Goal: Transaction & Acquisition: Purchase product/service

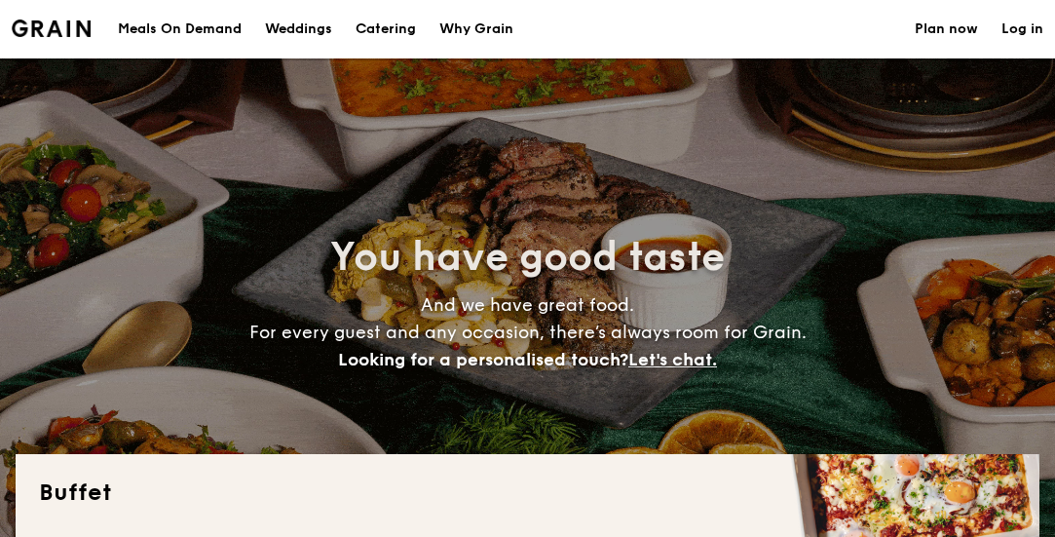
select select
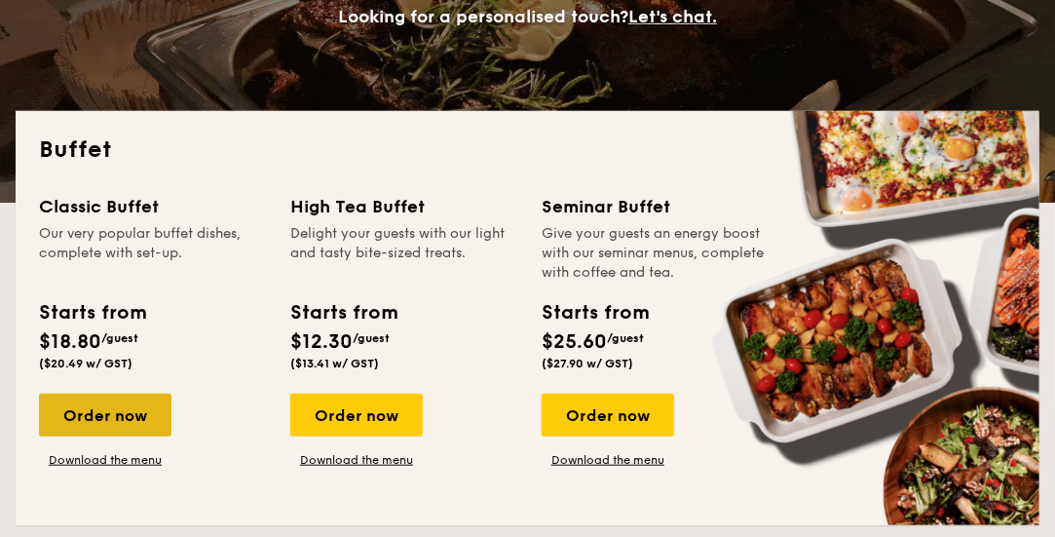
click at [114, 403] on div "Order now" at bounding box center [105, 415] width 133 height 43
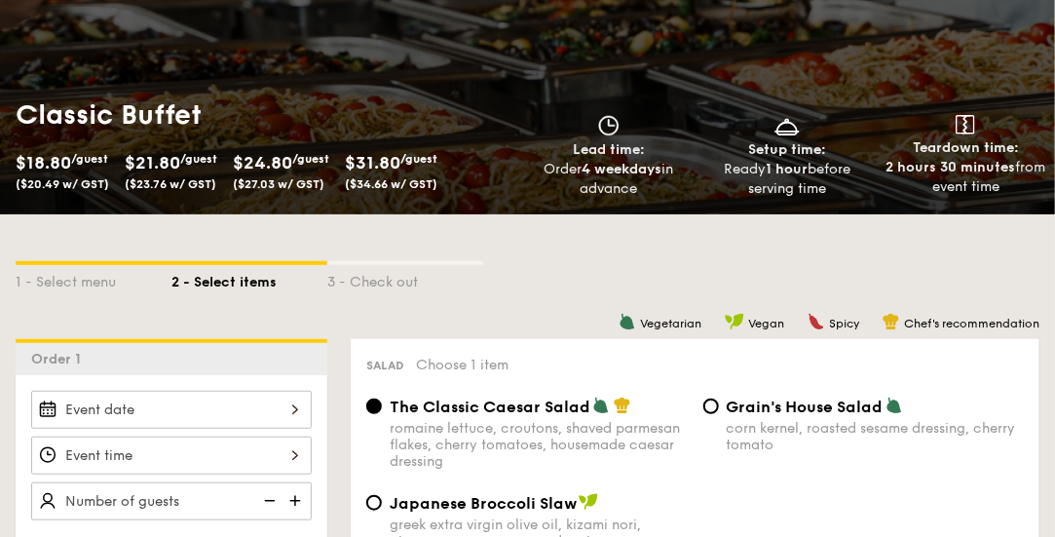
scroll to position [222, 0]
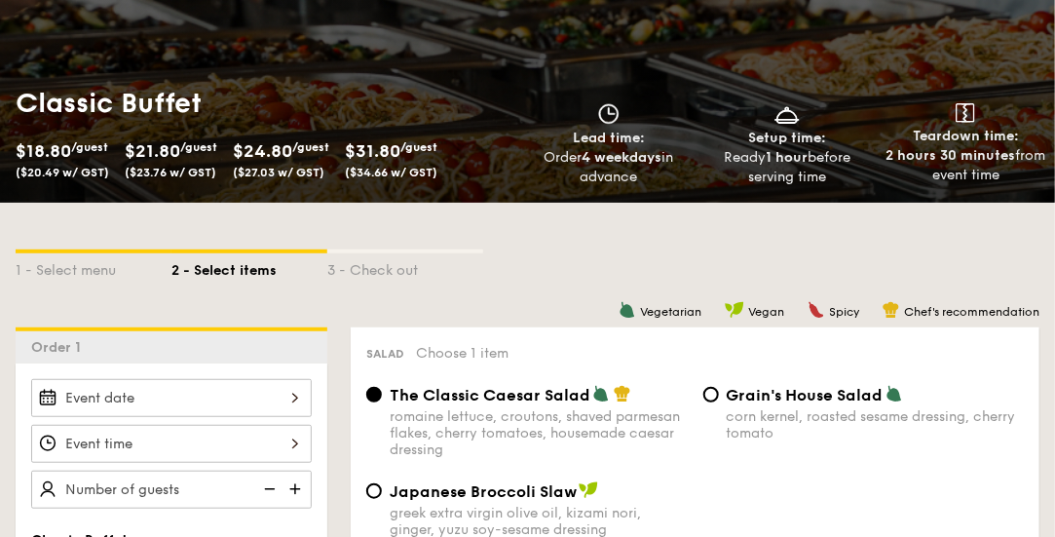
click at [114, 403] on div at bounding box center [171, 398] width 281 height 38
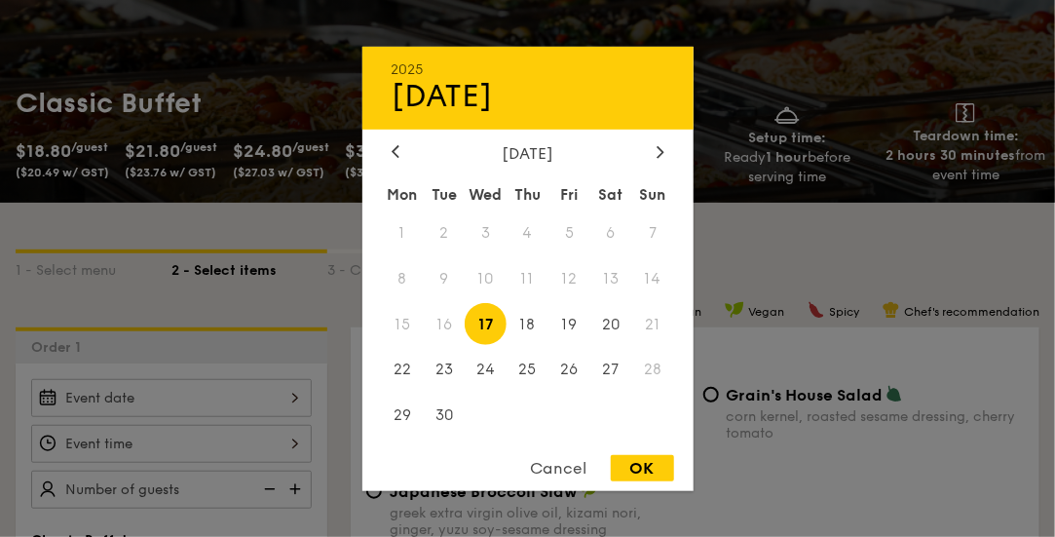
click at [878, 299] on div at bounding box center [527, 268] width 1055 height 537
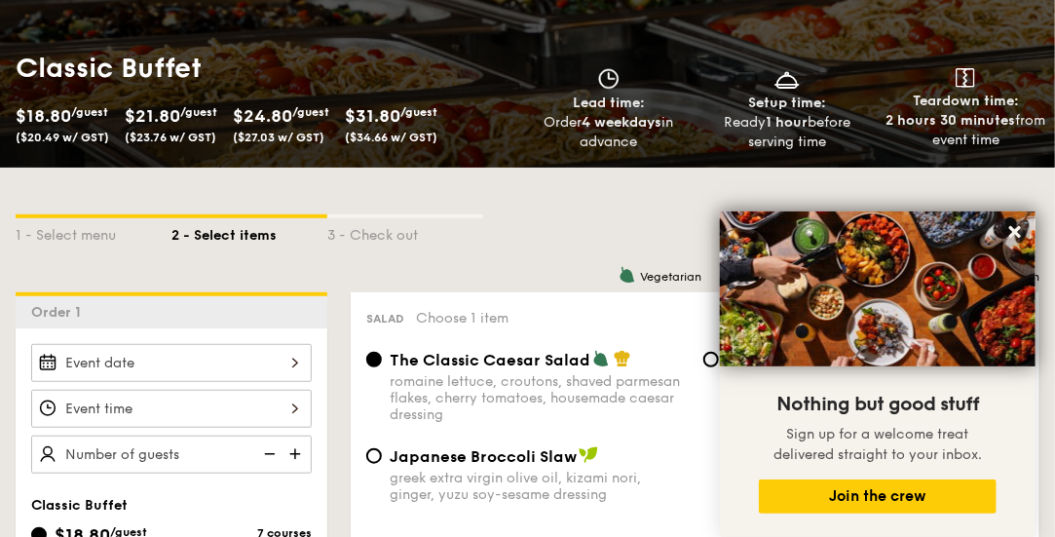
scroll to position [255, 0]
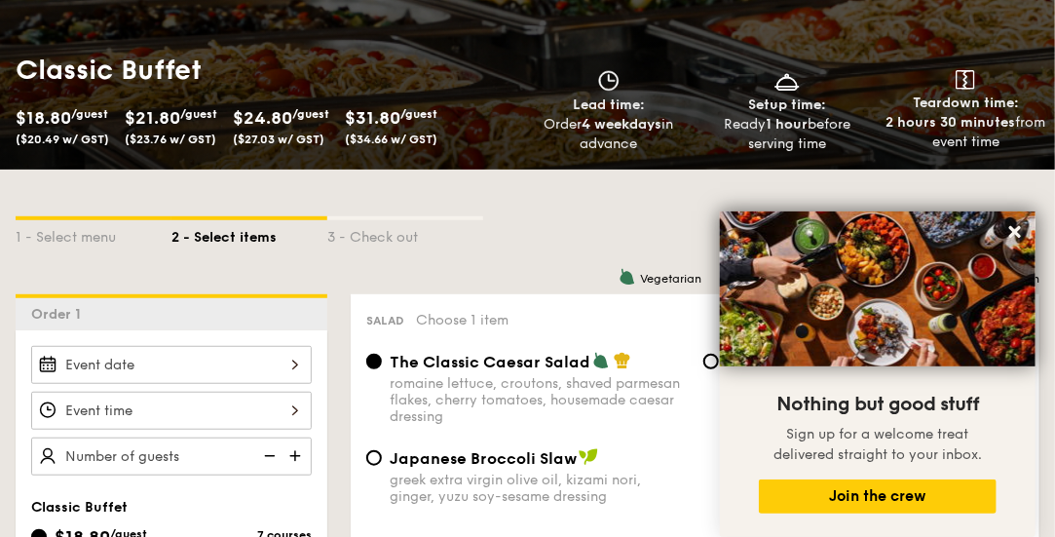
click at [392, 223] on div "3 - Check out" at bounding box center [405, 233] width 156 height 27
click at [1016, 229] on icon at bounding box center [1016, 232] width 18 height 18
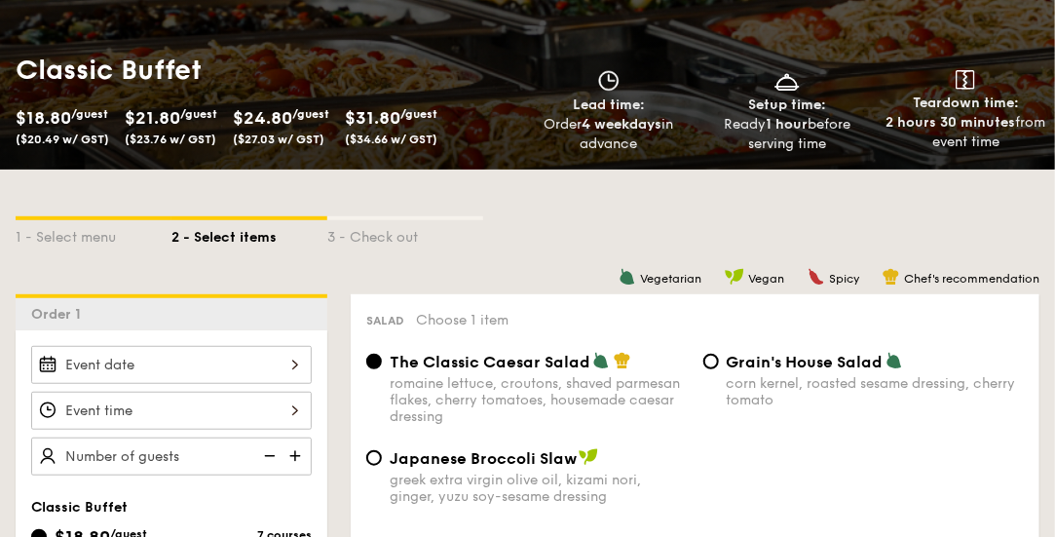
click at [149, 365] on div at bounding box center [171, 365] width 281 height 38
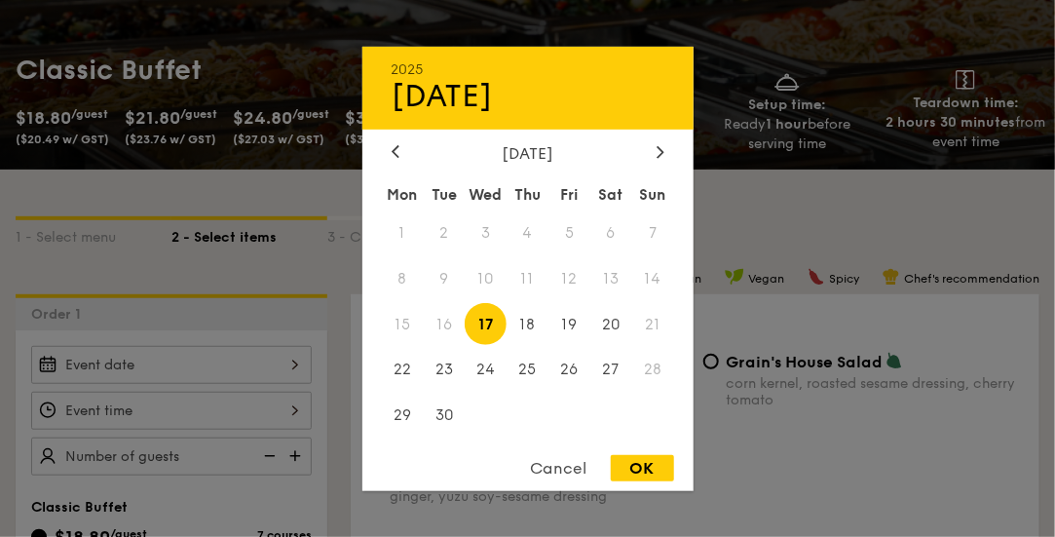
click at [485, 325] on span "17" at bounding box center [486, 324] width 42 height 42
click at [640, 469] on div "OK" at bounding box center [642, 468] width 63 height 26
type input "[DATE]"
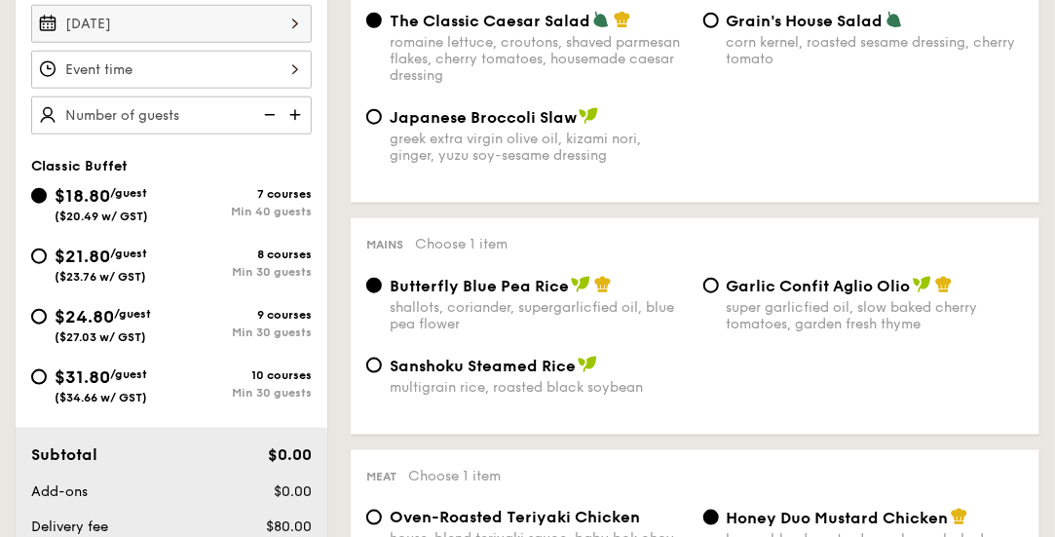
scroll to position [503, 0]
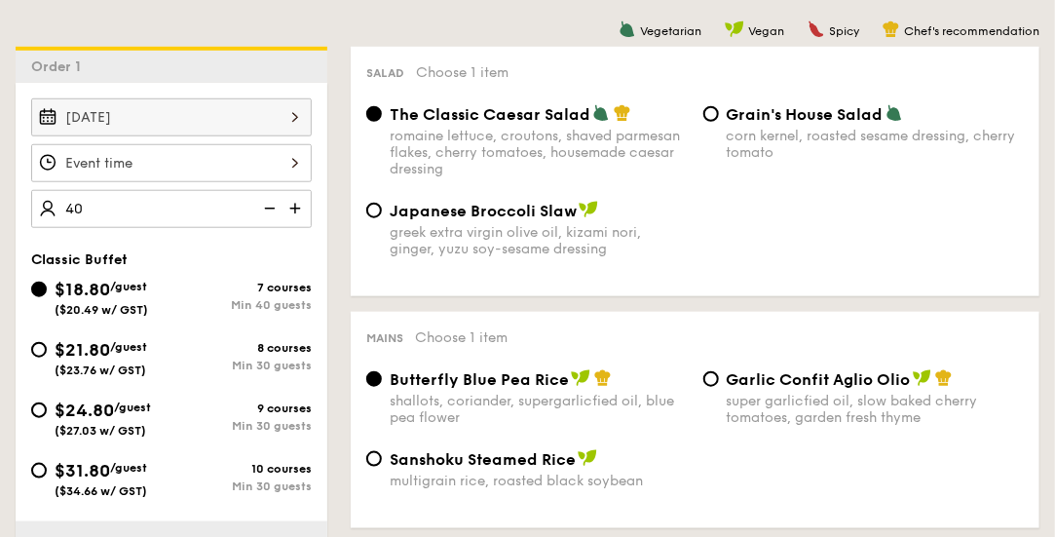
click at [179, 169] on div at bounding box center [171, 163] width 281 height 38
type input "40 guests"
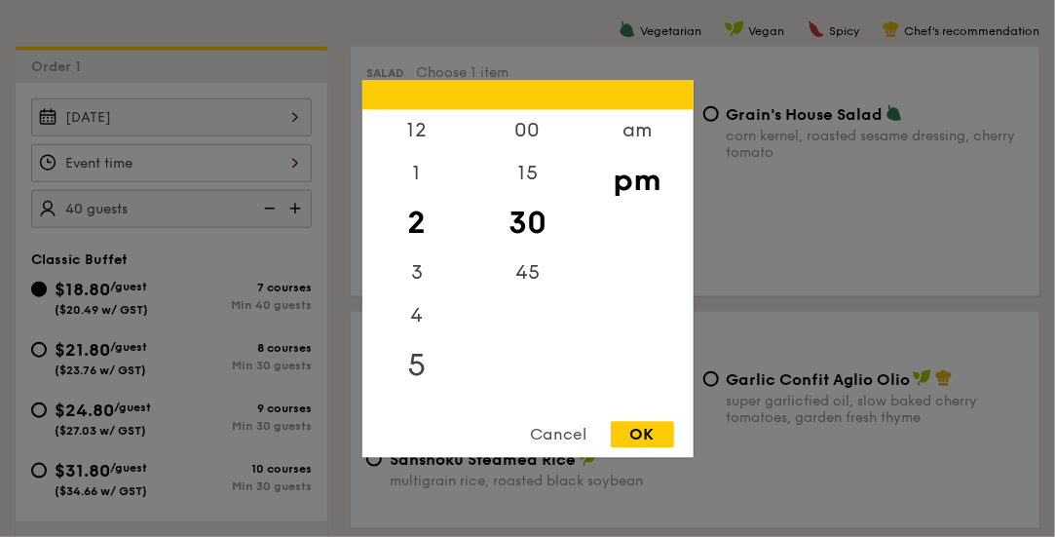
click at [419, 365] on div "5" at bounding box center [418, 365] width 110 height 57
click at [513, 280] on div "45" at bounding box center [528, 279] width 110 height 57
click at [646, 439] on div "OK" at bounding box center [642, 434] width 63 height 26
type input "5:45PM"
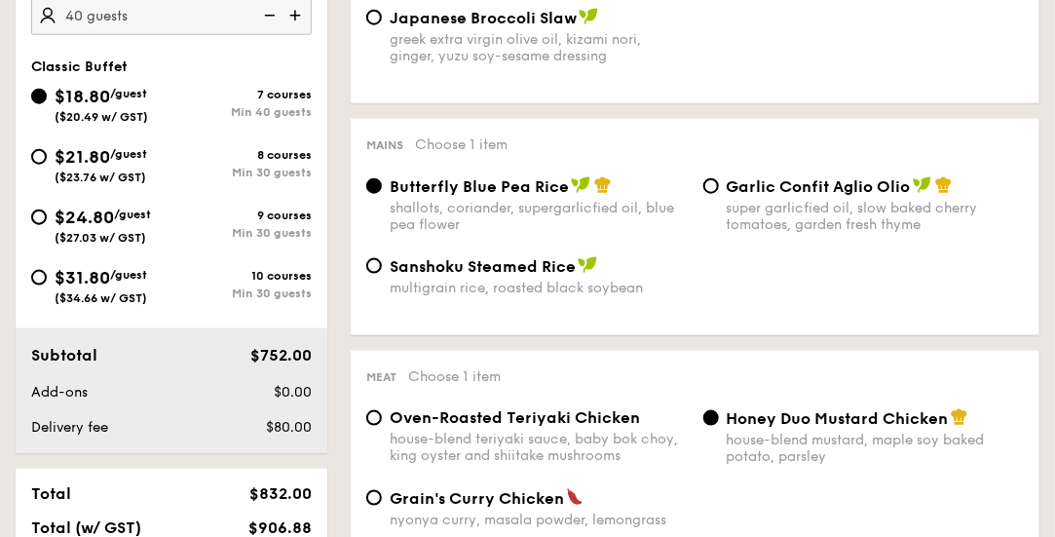
click at [267, 432] on span "$80.00" at bounding box center [289, 427] width 46 height 17
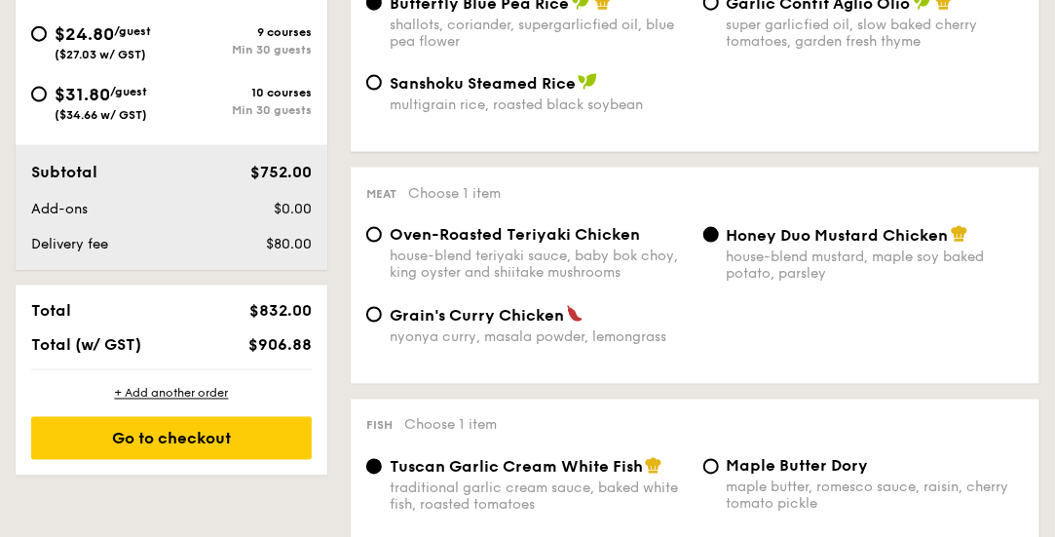
click at [267, 432] on div "Go to checkout" at bounding box center [171, 438] width 281 height 43
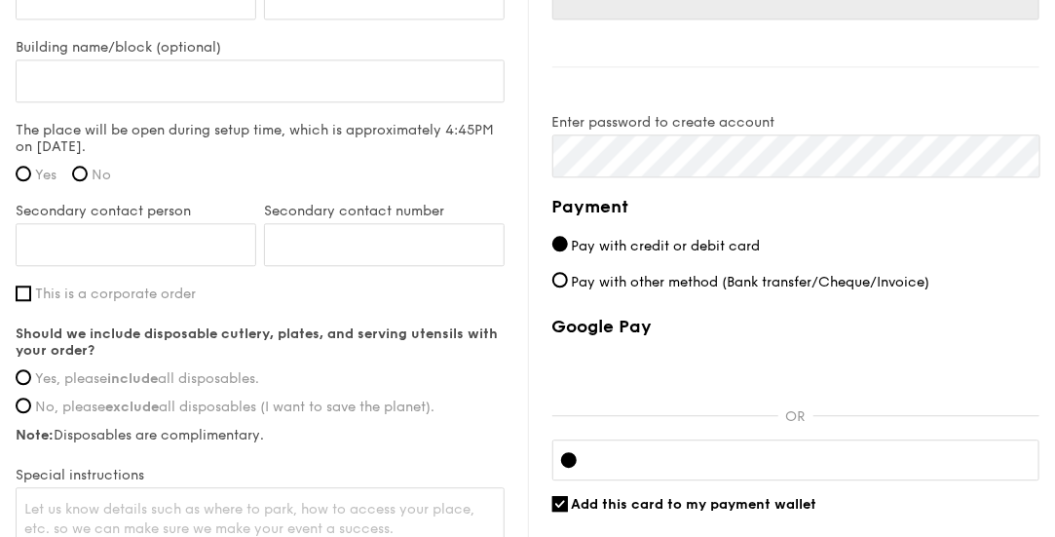
scroll to position [1503, 0]
click at [574, 275] on span "Pay with other method (Bank transfer/Cheque/Invoice)" at bounding box center [751, 282] width 359 height 17
click at [568, 275] on input "Pay with other method (Bank transfer/Cheque/Invoice)" at bounding box center [561, 280] width 16 height 16
radio input "true"
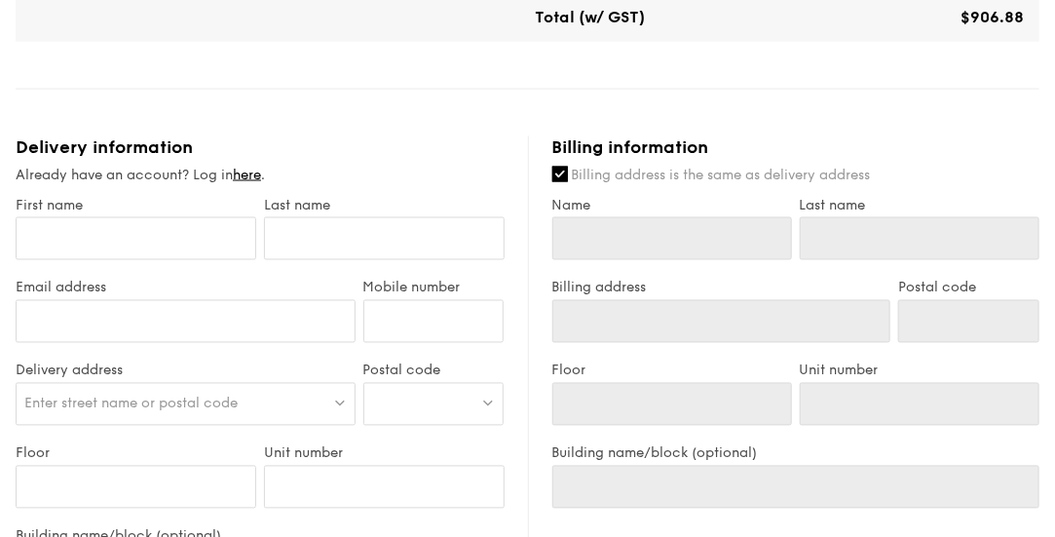
scroll to position [1011, 0]
